Goal: Task Accomplishment & Management: Manage account settings

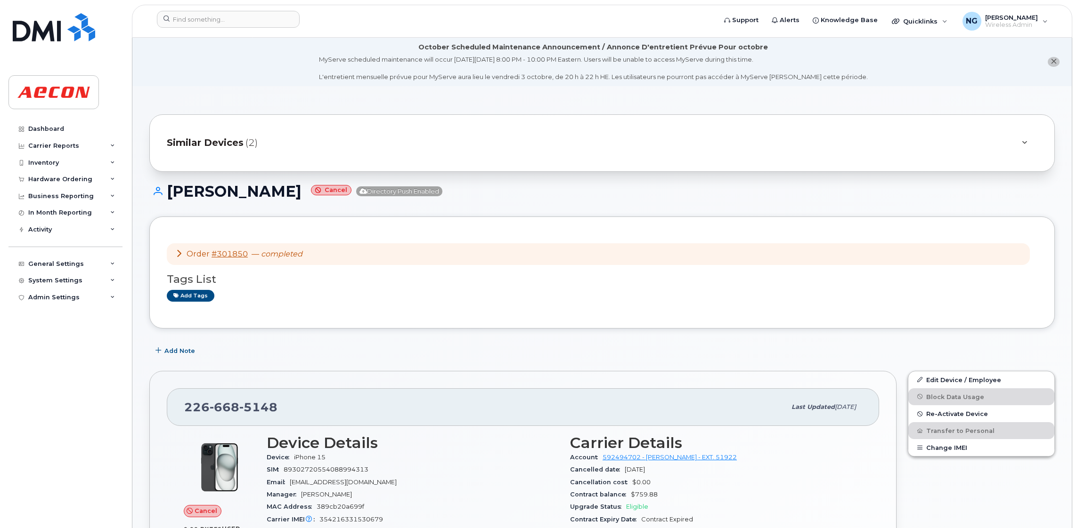
scroll to position [141, 0]
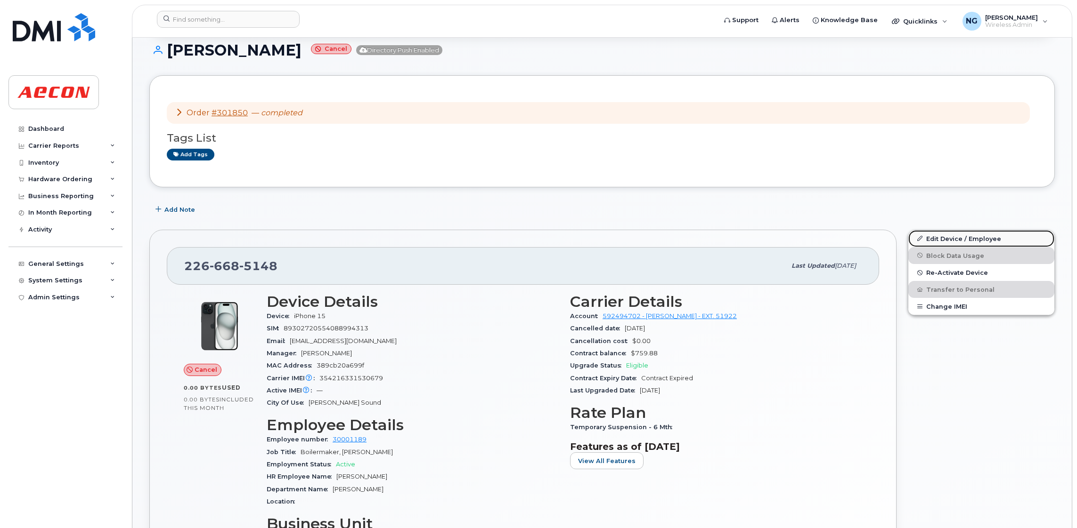
click at [978, 240] on link "Edit Device / Employee" at bounding box center [981, 238] width 146 height 17
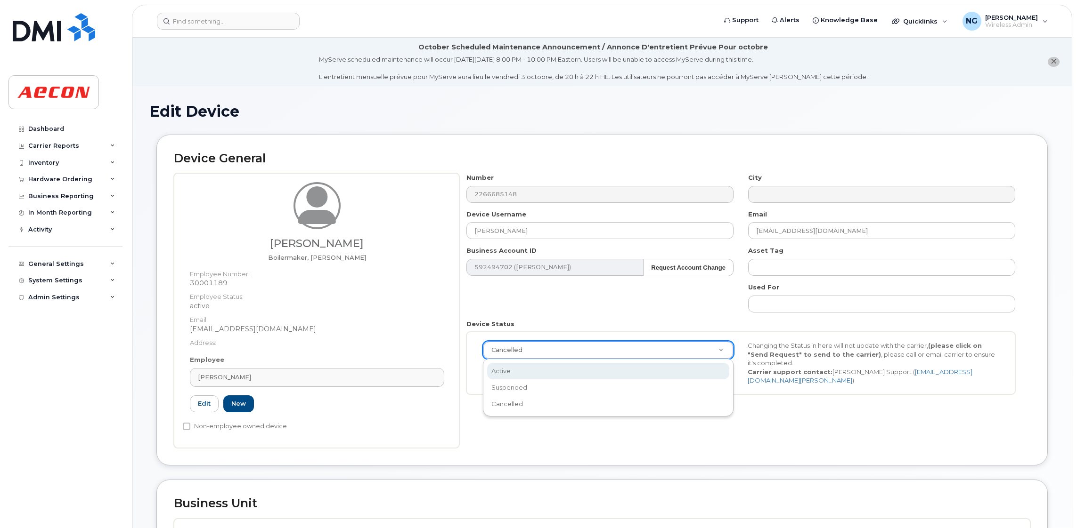
select select "active"
click at [533, 469] on div "Device General Christine Hahn Boilermaker, Foreperson Employee Number: 30001189…" at bounding box center [601, 308] width 905 height 346
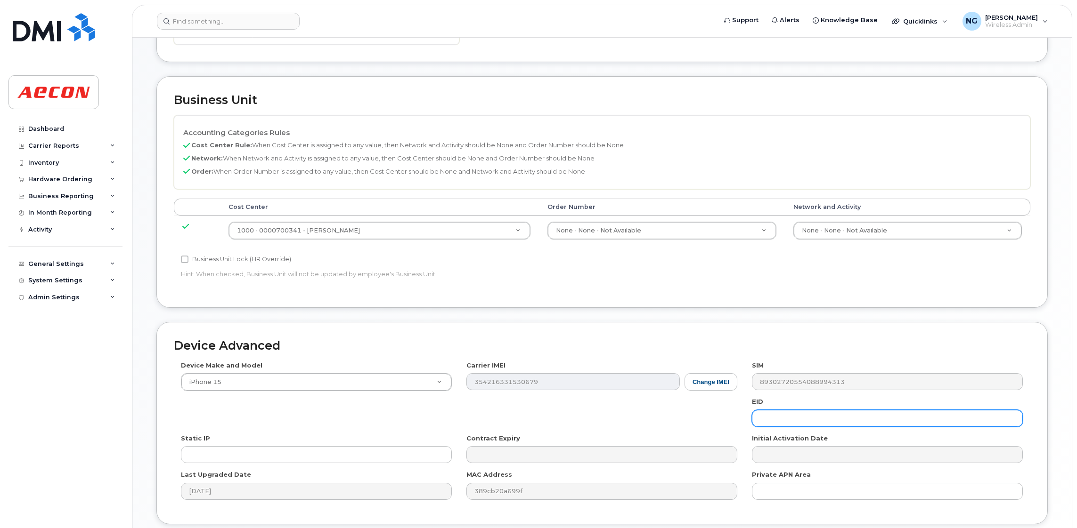
scroll to position [480, 0]
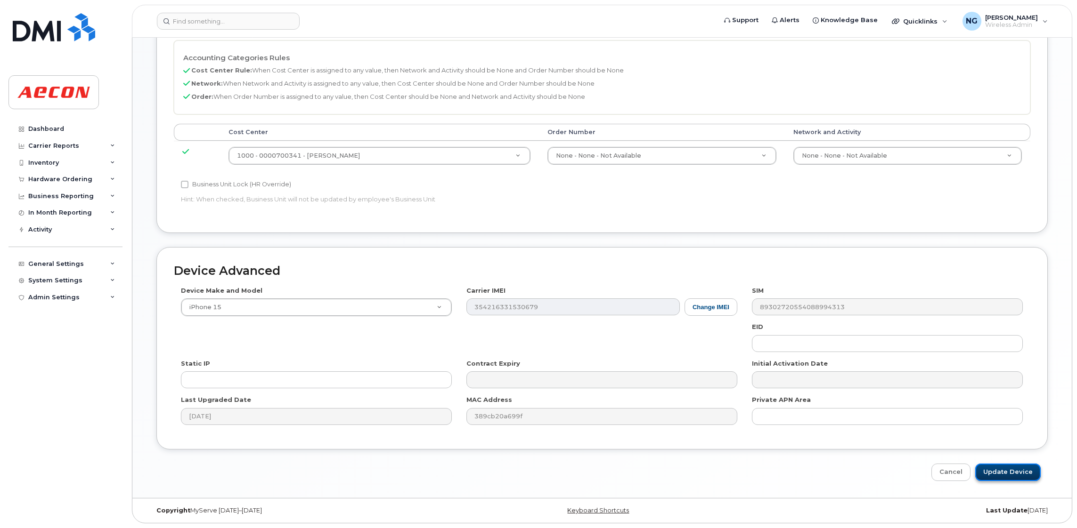
click at [999, 467] on input "Update Device" at bounding box center [1007, 472] width 65 height 17
type input "Saving..."
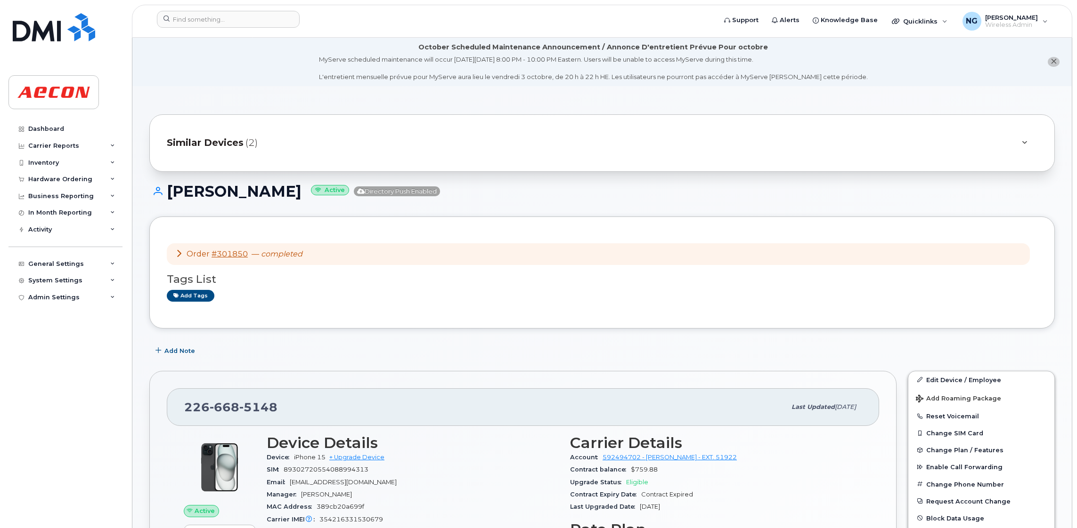
click at [724, 313] on div "Order #301850 — completed Tags List Add tags" at bounding box center [601, 273] width 905 height 112
click at [268, 28] on div at bounding box center [433, 21] width 568 height 21
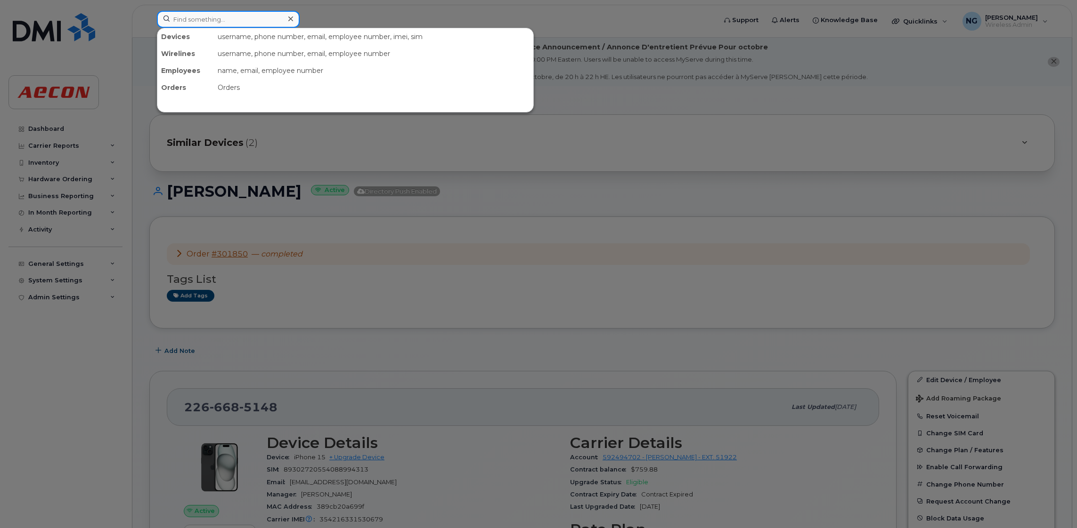
drag, startPoint x: 263, startPoint y: 19, endPoint x: 262, endPoint y: 15, distance: 4.8
click at [263, 19] on input at bounding box center [228, 19] width 143 height 17
type input "4168946915"
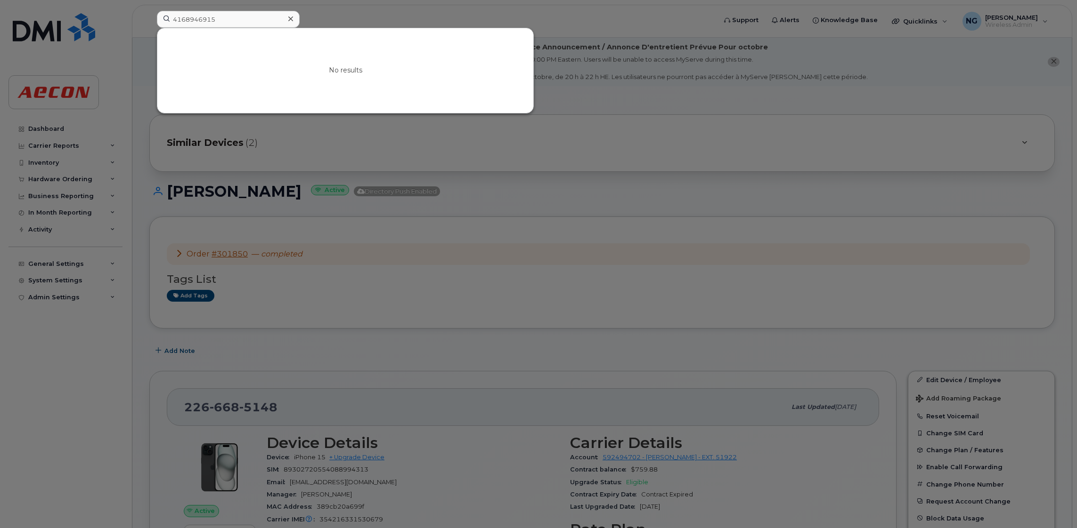
click at [289, 19] on icon at bounding box center [290, 19] width 5 height 8
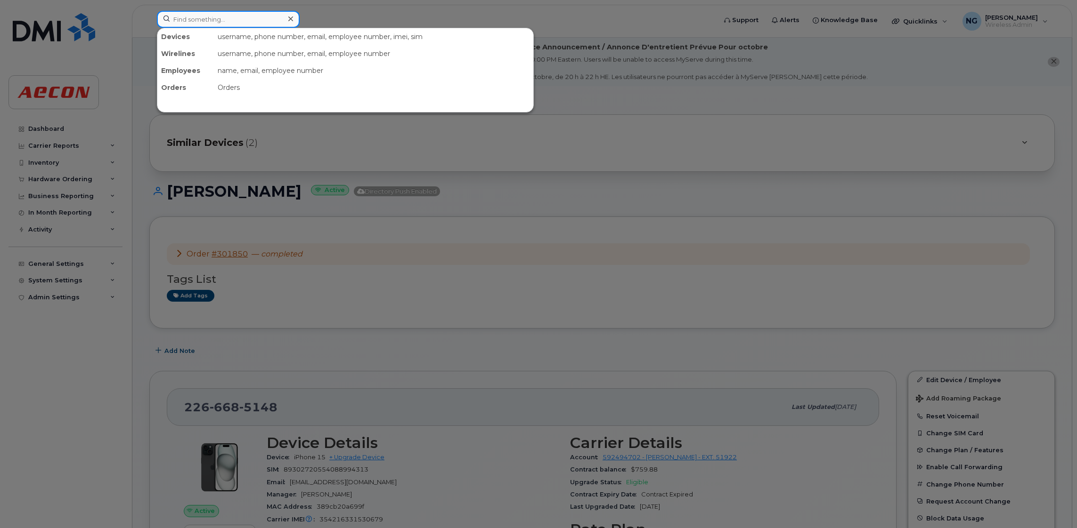
click at [246, 25] on input at bounding box center [228, 19] width 143 height 17
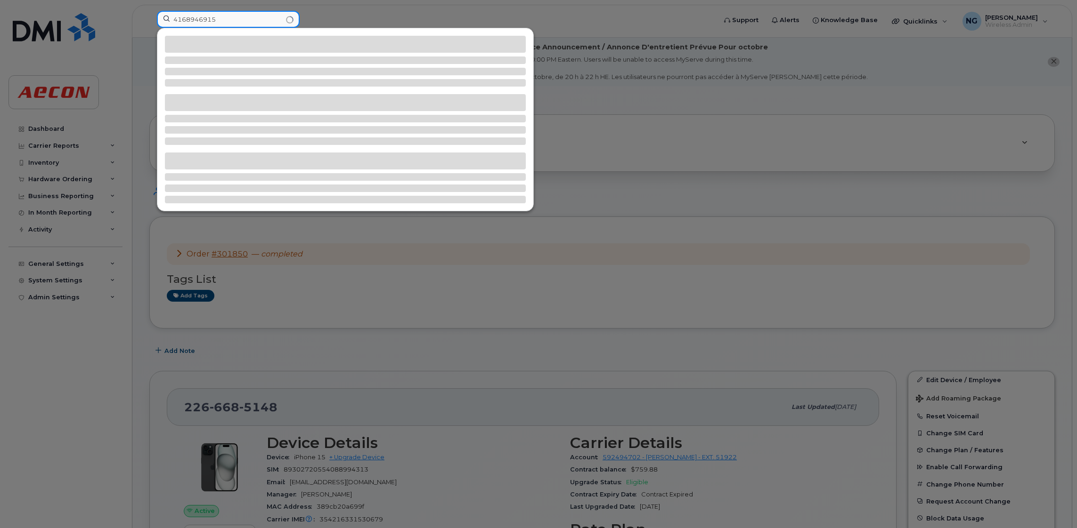
type input "4168946915"
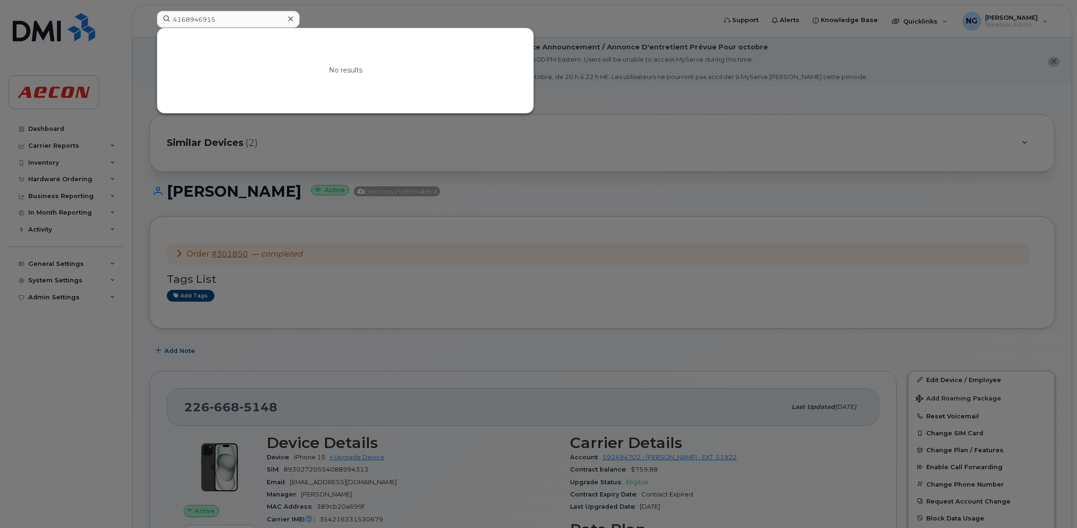
drag, startPoint x: 607, startPoint y: 210, endPoint x: 577, endPoint y: 209, distance: 30.2
click at [608, 211] on div at bounding box center [538, 264] width 1077 height 528
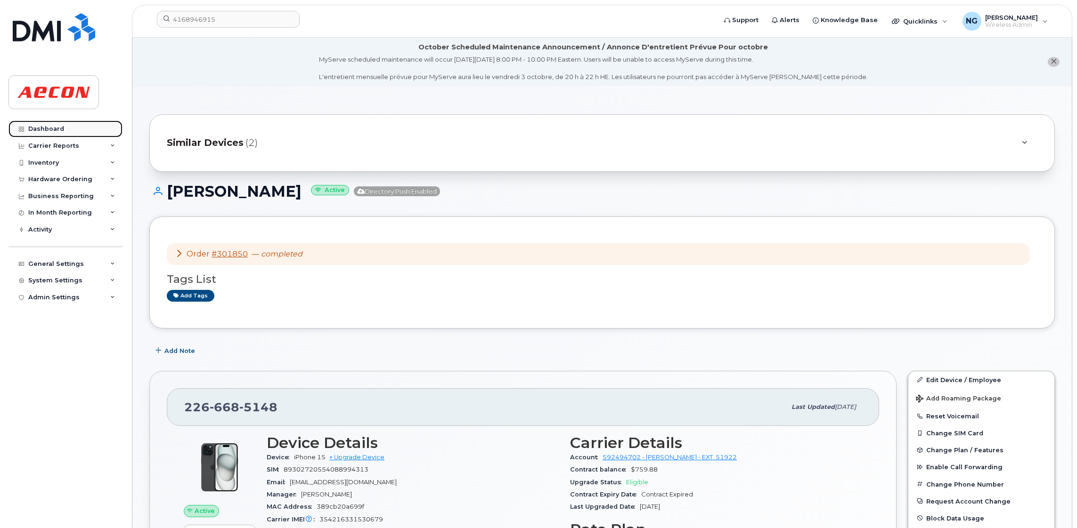
click at [45, 125] on div "Dashboard" at bounding box center [46, 129] width 36 height 8
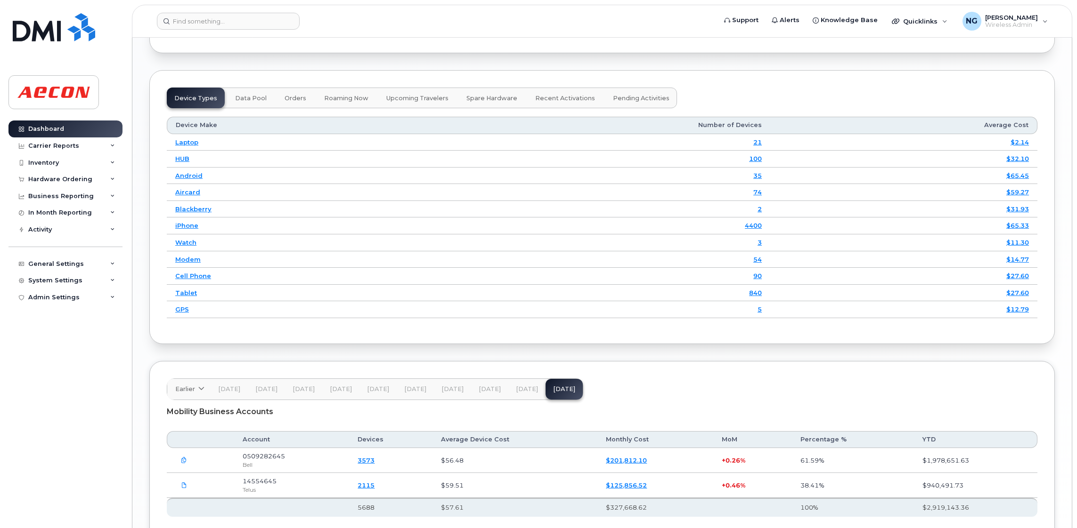
scroll to position [1347, 0]
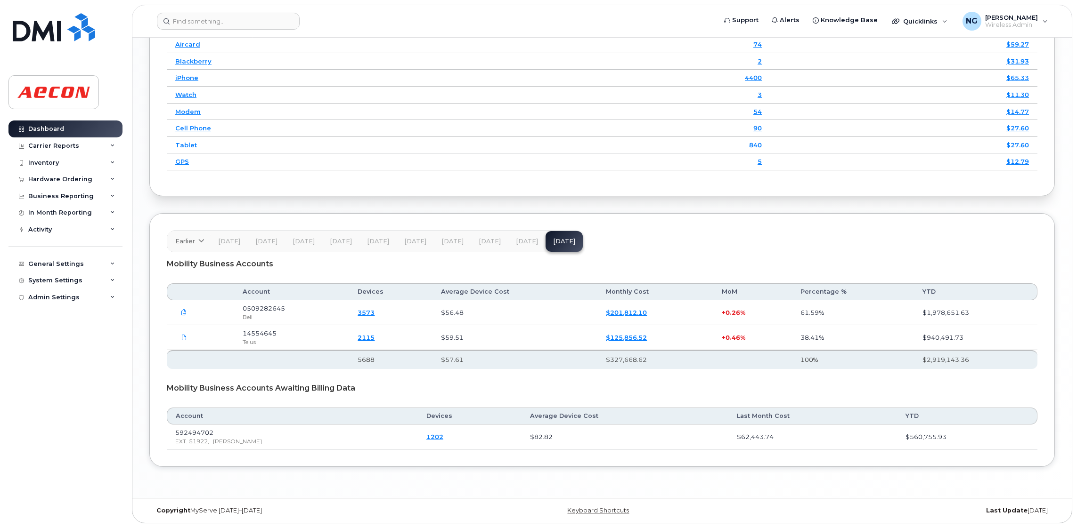
click at [521, 239] on span "Aug 25" at bounding box center [527, 242] width 22 height 8
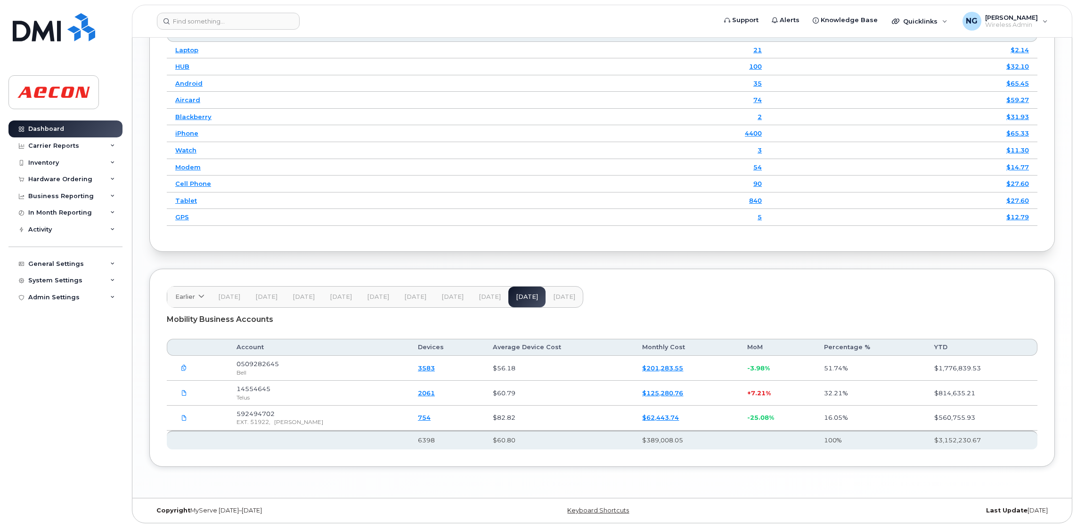
scroll to position [1293, 0]
drag, startPoint x: 594, startPoint y: 175, endPoint x: 585, endPoint y: 170, distance: 10.6
click at [594, 176] on td "90" at bounding box center [596, 184] width 349 height 17
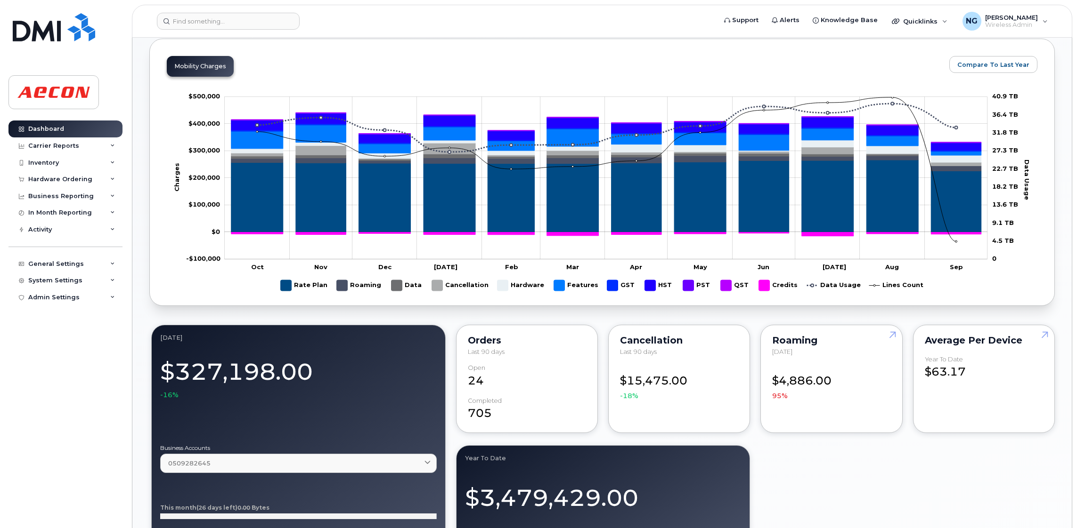
scroll to position [375, 0]
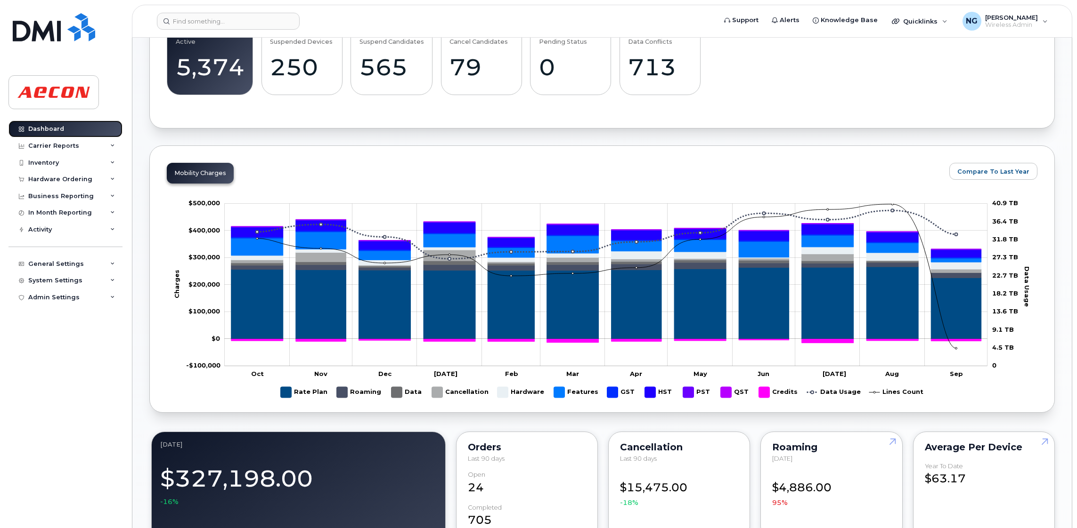
click at [64, 125] on link "Dashboard" at bounding box center [65, 129] width 114 height 17
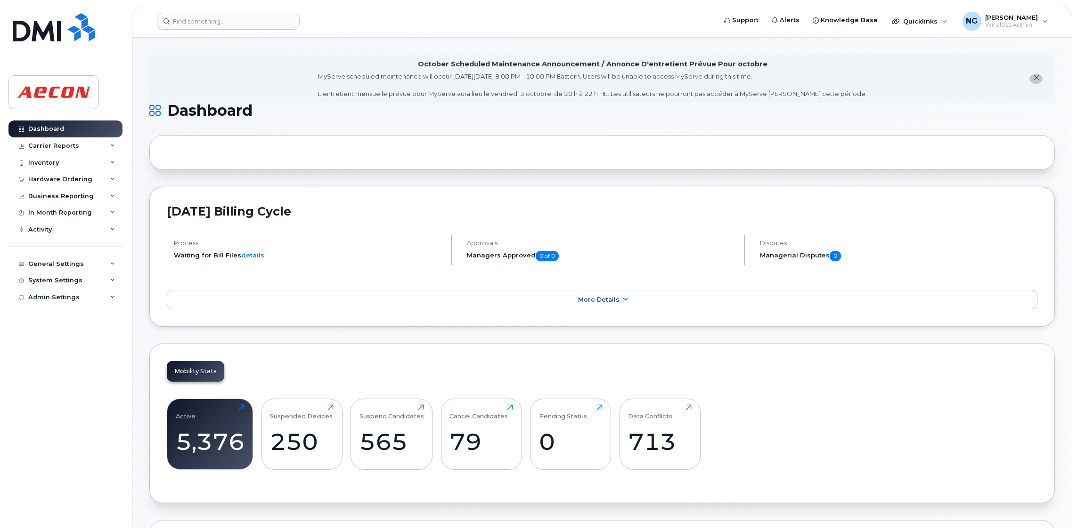
click at [812, 429] on div "Active 5,376 Click to view more Suspended Devices 250 Click to view more Suspen…" at bounding box center [602, 438] width 870 height 96
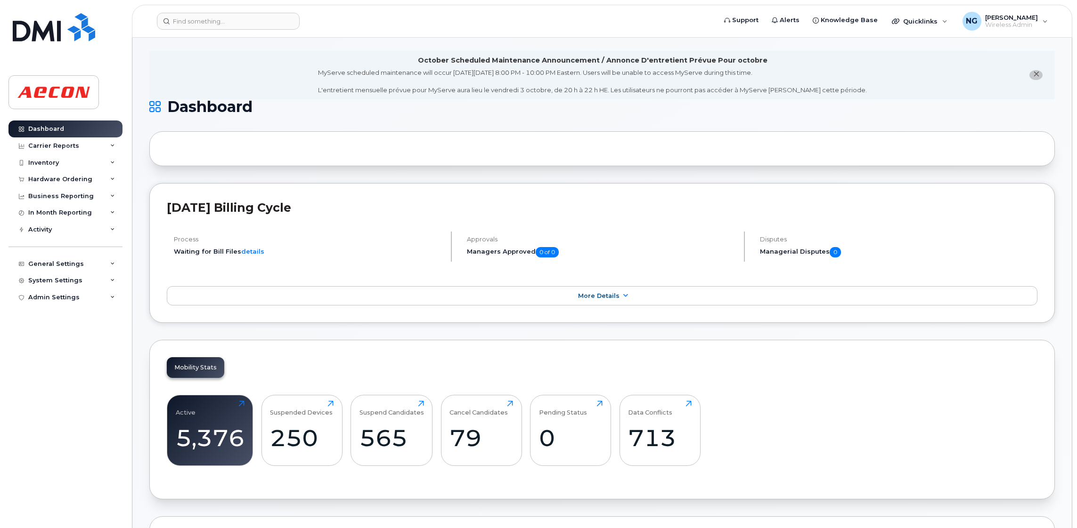
scroll to position [141, 0]
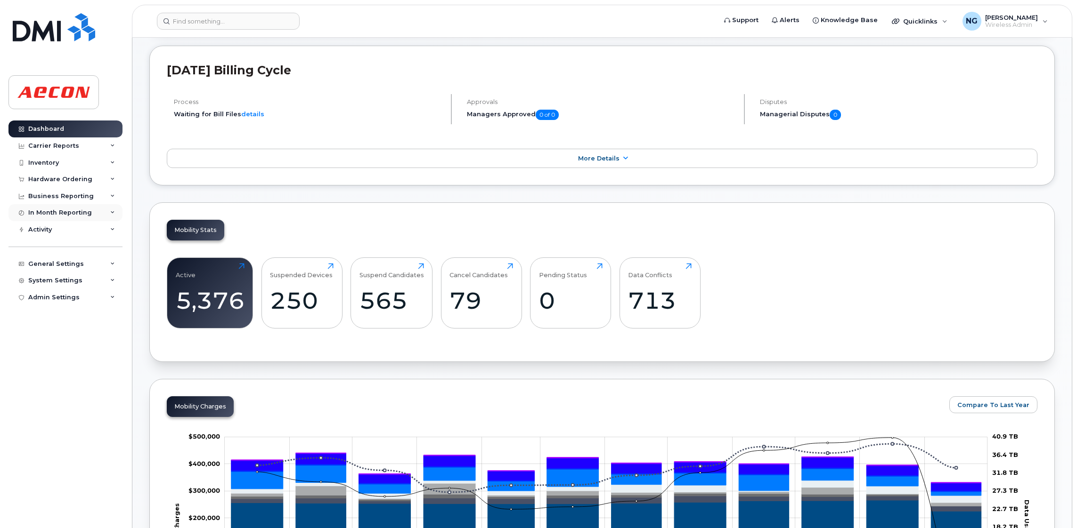
click at [15, 212] on div "In Month Reporting" at bounding box center [65, 212] width 114 height 17
click at [923, 294] on div "Active 5,376 Click to view more Suspended Devices 250 Click to view more Suspen…" at bounding box center [602, 297] width 870 height 96
click at [874, 314] on div "Active 5,376 Click to view more Suspended Devices 250 Click to view more Suspen…" at bounding box center [602, 297] width 870 height 96
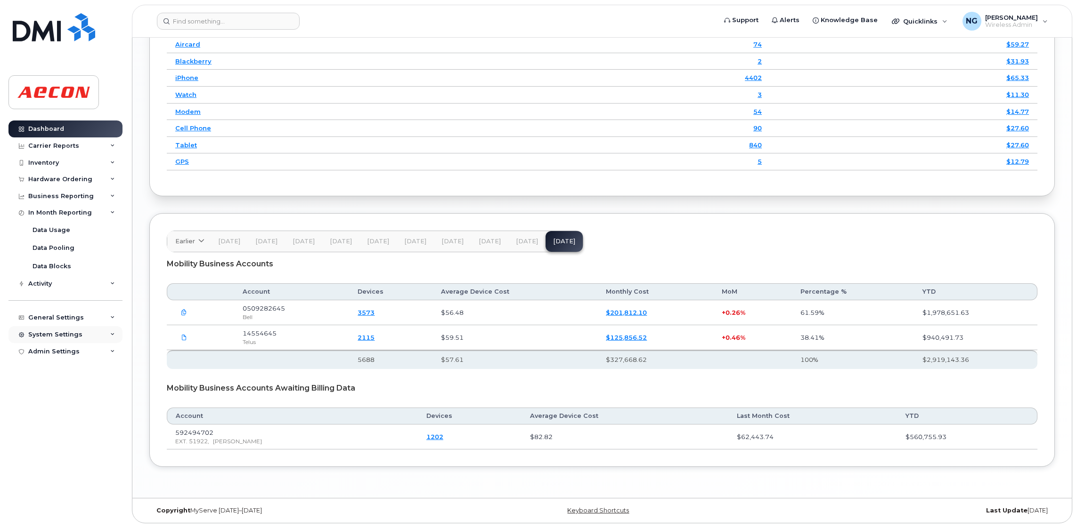
scroll to position [1349, 0]
click at [292, 154] on td "GPS" at bounding box center [294, 162] width 255 height 17
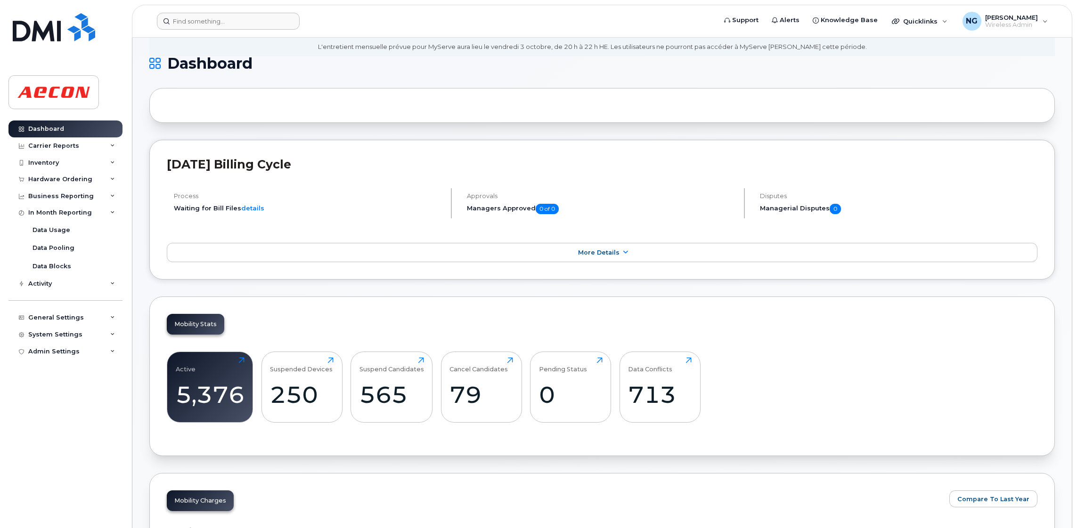
scroll to position [0, 0]
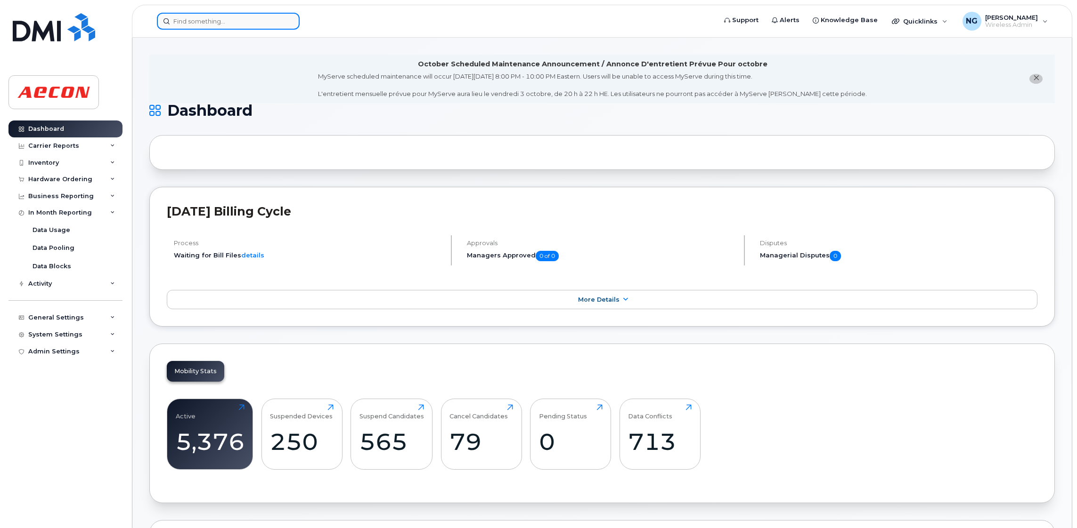
click at [195, 19] on input at bounding box center [228, 21] width 143 height 17
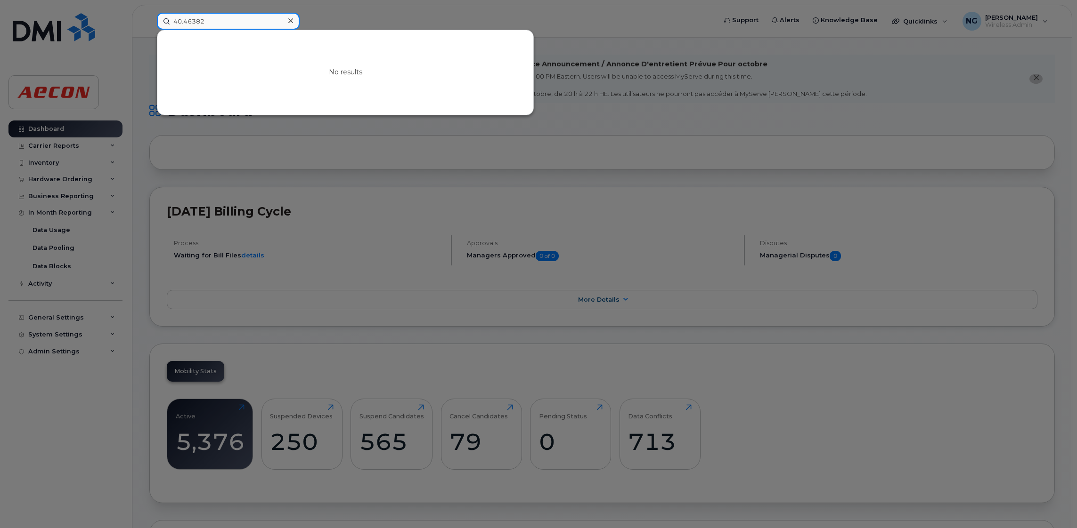
click at [212, 21] on input "40.46382" at bounding box center [228, 21] width 143 height 17
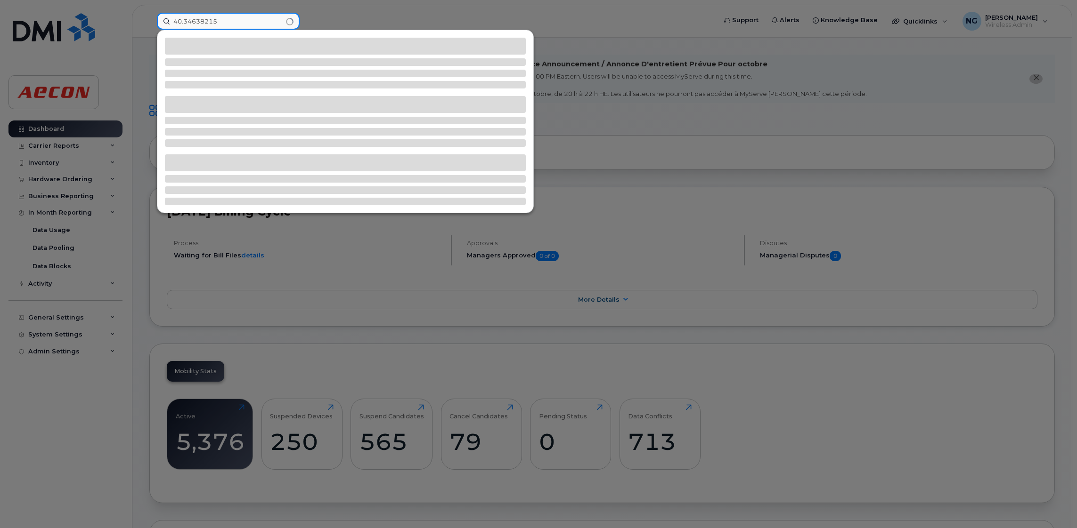
type input "40.34638215"
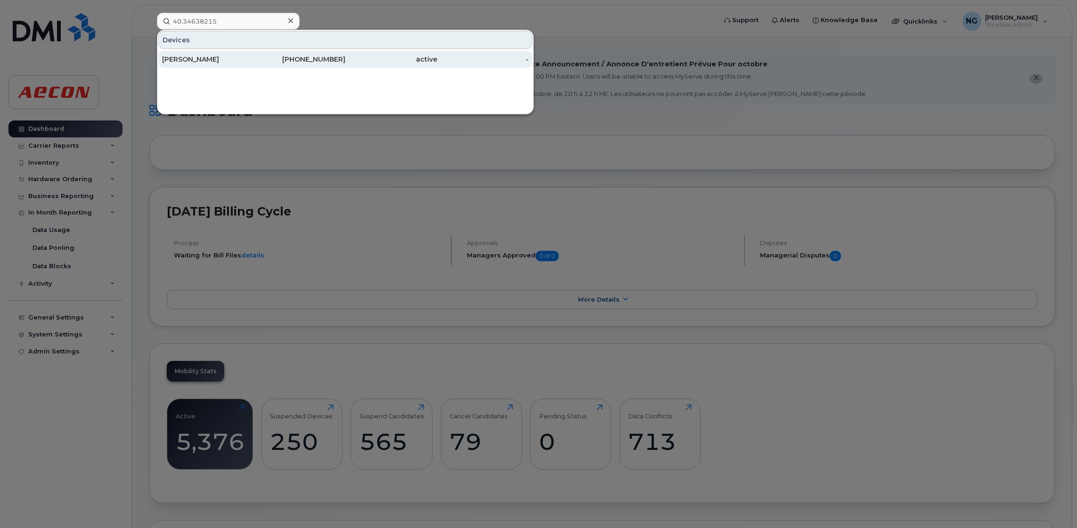
click at [320, 56] on div "403-463-8215" at bounding box center [300, 59] width 92 height 9
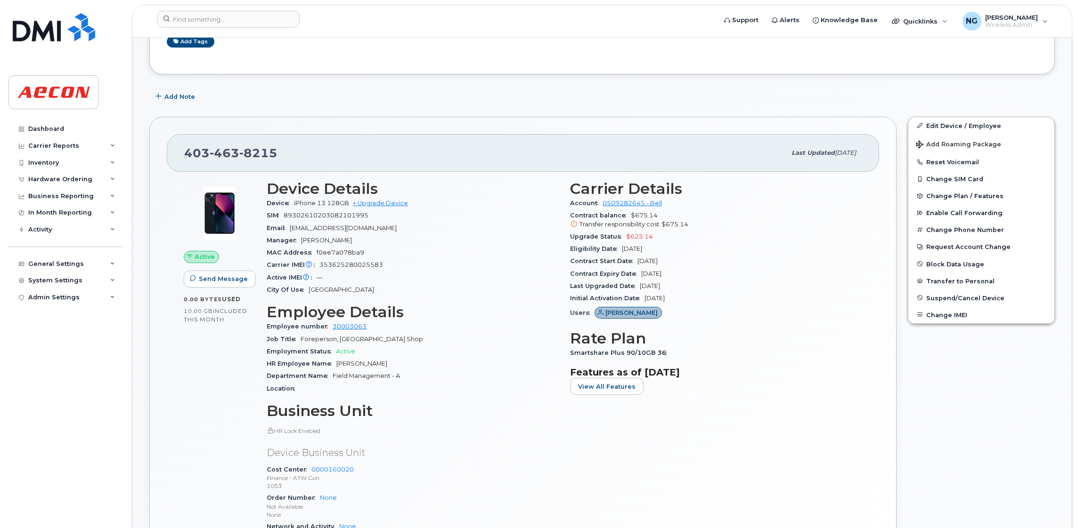
scroll to position [283, 0]
